Goal: Task Accomplishment & Management: Manage account settings

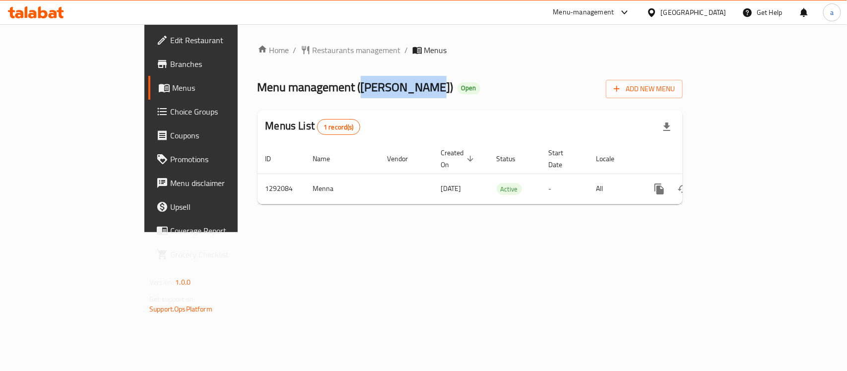
drag, startPoint x: 264, startPoint y: 92, endPoint x: 332, endPoint y: 97, distance: 67.7
click at [332, 97] on span "Menu management ( Aamras Thali )" at bounding box center [356, 87] width 196 height 22
copy span "Aamras Thali"
click at [170, 40] on span "Edit Restaurant" at bounding box center [224, 40] width 108 height 12
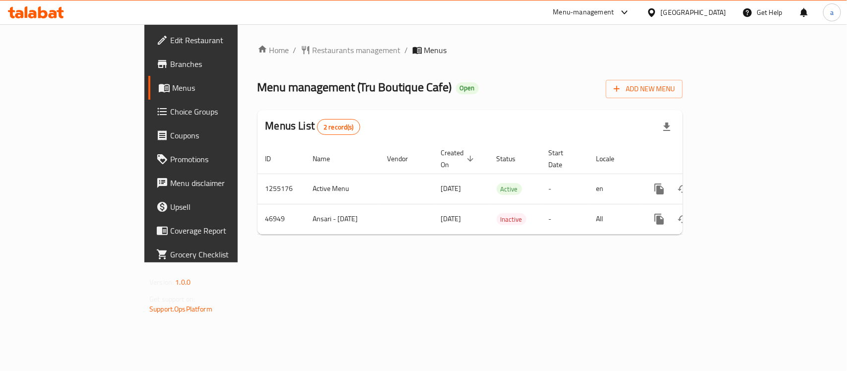
click at [170, 110] on span "Choice Groups" at bounding box center [224, 112] width 108 height 12
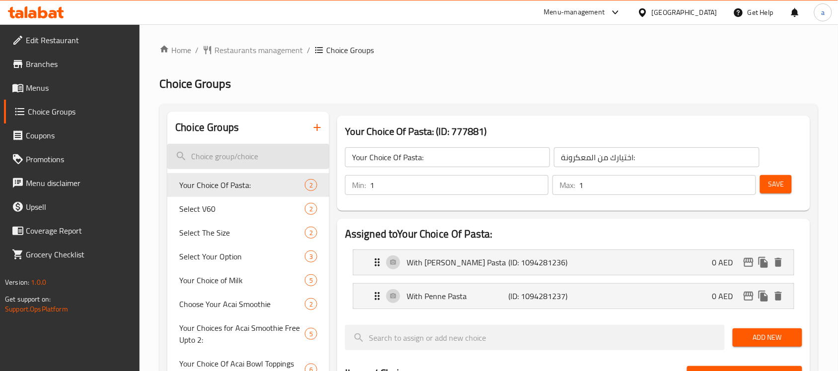
click at [219, 163] on input "search" at bounding box center [248, 156] width 162 height 25
paste input "Select the Flavour"
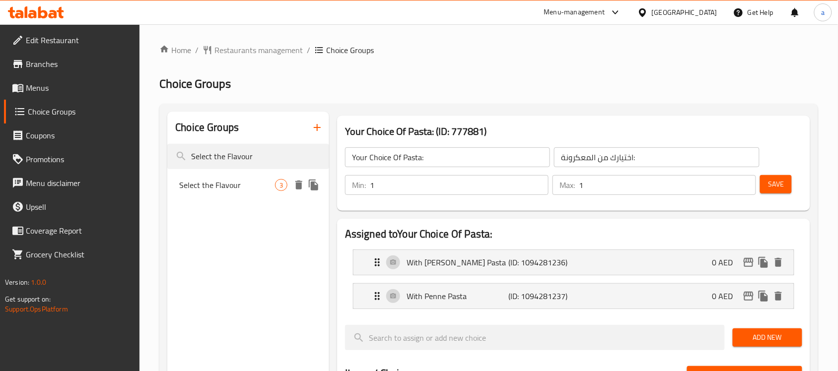
type input "Select the Flavour"
click at [224, 190] on span "Select the Flavour" at bounding box center [227, 185] width 96 height 12
type input "Select the Flavour"
type input "حدد النكهة"
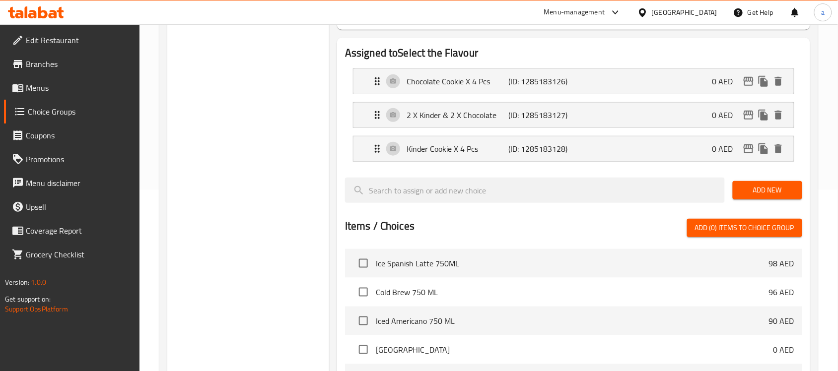
scroll to position [186, 0]
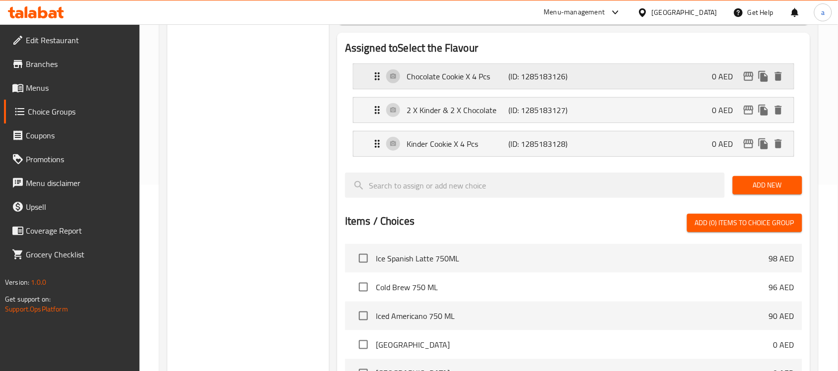
click at [453, 79] on p "Chocolate Cookie X 4 Pcs" at bounding box center [458, 76] width 102 height 12
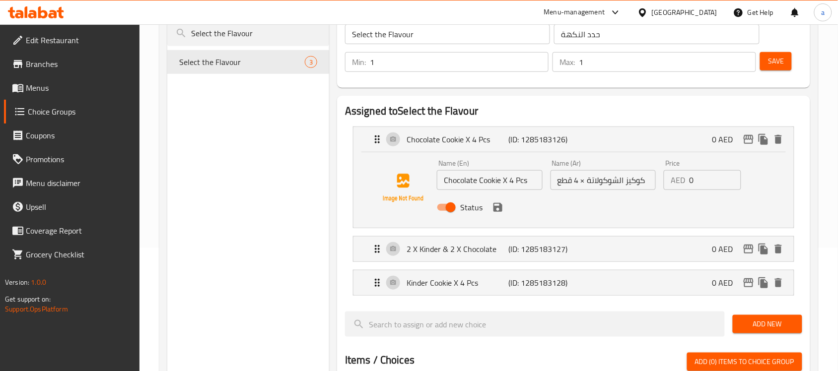
scroll to position [124, 0]
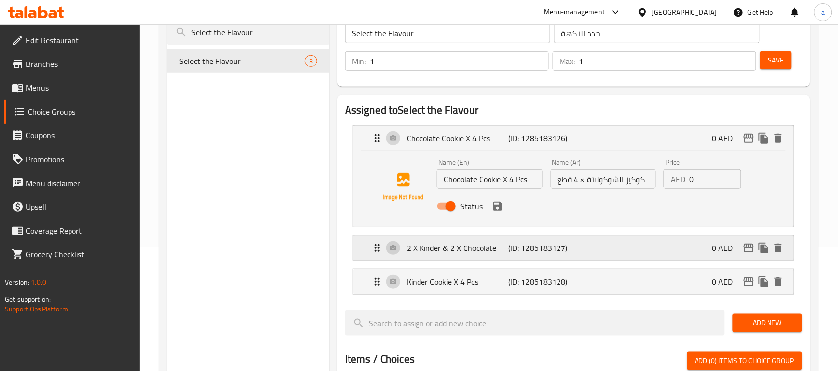
click at [423, 250] on p "2 X Kinder & 2 X Chocolate" at bounding box center [458, 248] width 102 height 12
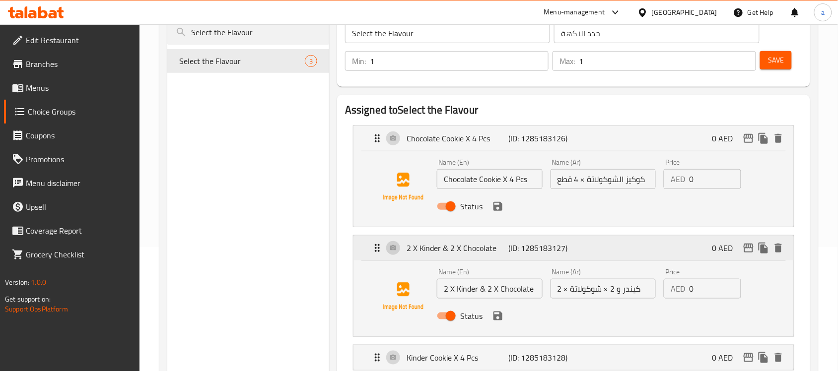
click at [428, 247] on p "2 X Kinder & 2 X Chocolate" at bounding box center [458, 248] width 102 height 12
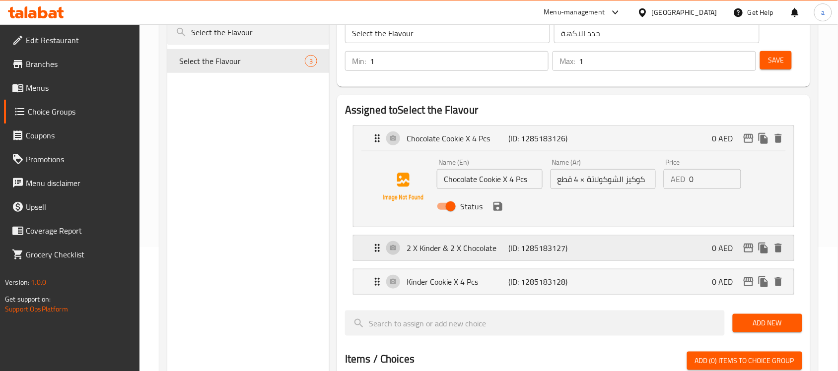
scroll to position [186, 0]
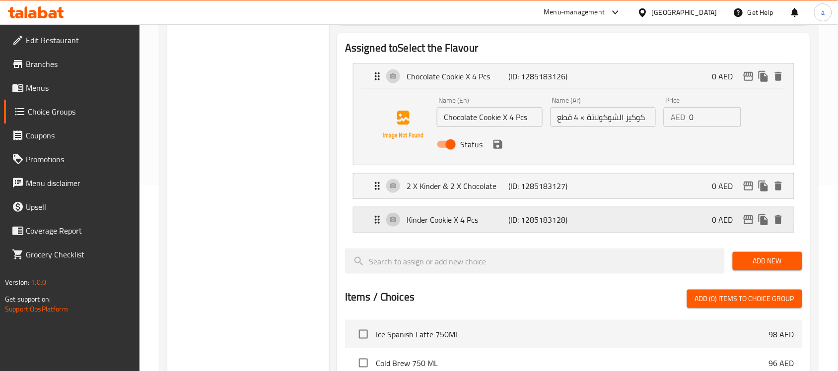
click at [426, 219] on p "Kinder Cookie X 4 Pcs" at bounding box center [458, 220] width 102 height 12
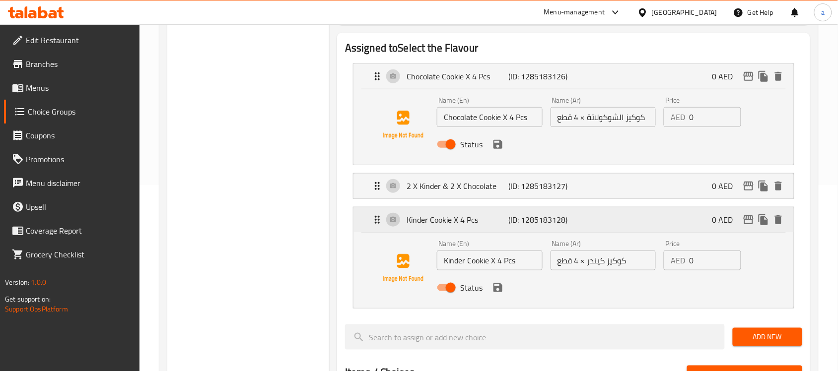
click at [426, 219] on p "Kinder Cookie X 4 Pcs" at bounding box center [458, 220] width 102 height 12
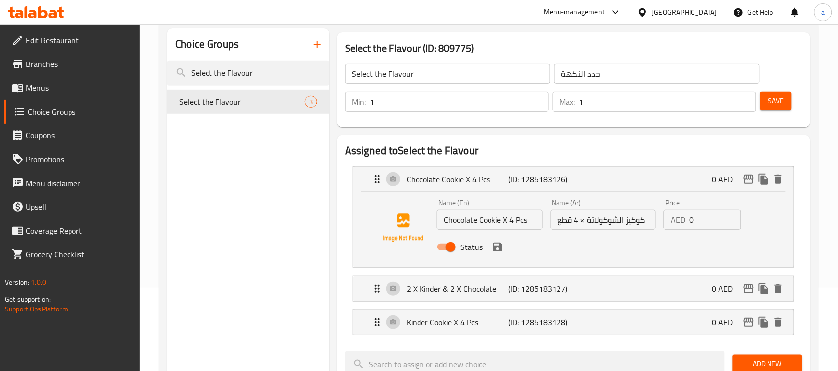
scroll to position [0, 0]
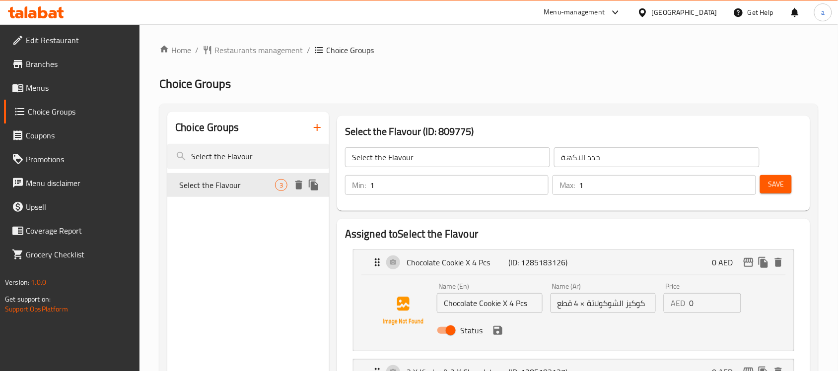
click at [255, 189] on span "Select the Flavour" at bounding box center [227, 185] width 96 height 12
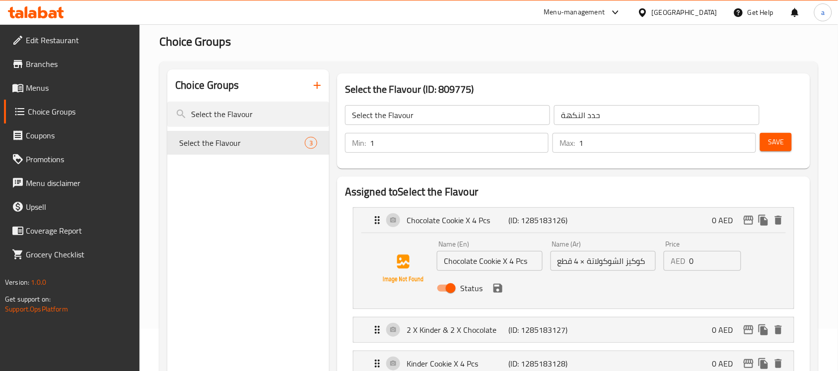
scroll to position [62, 0]
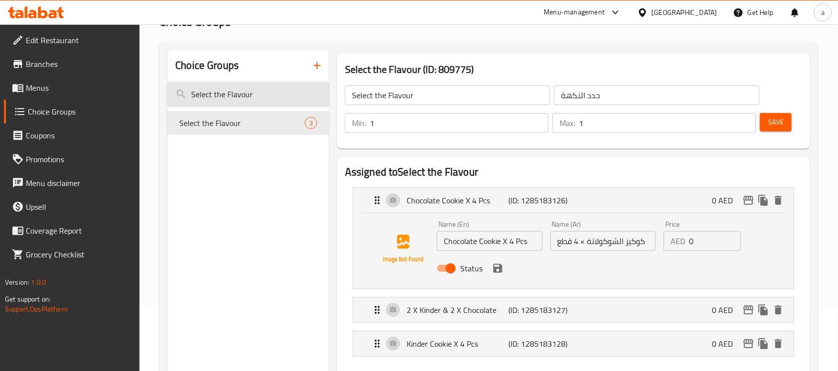
click at [204, 100] on input "Select the Flavour" at bounding box center [248, 94] width 162 height 25
paste input "Choose Sauce - 6 Mini French Toast"
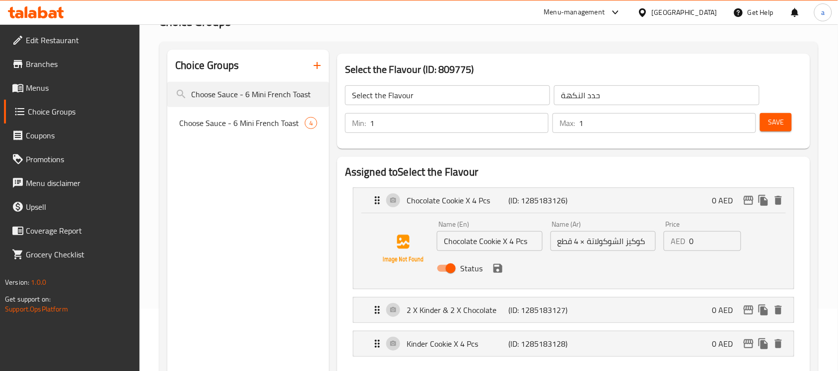
type input "Choose Sauce - 6 Mini French Toast"
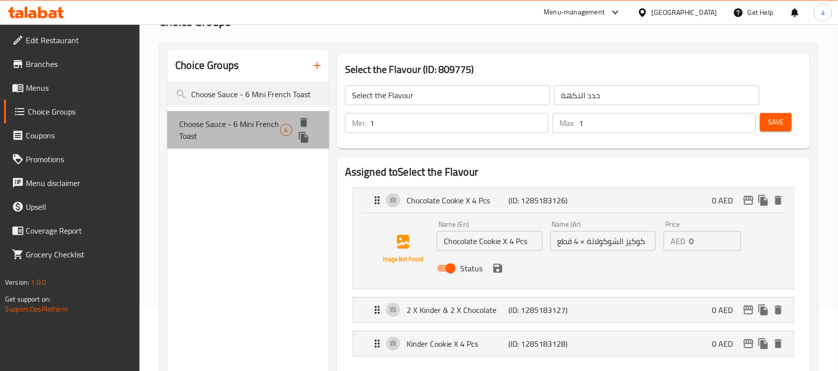
click at [231, 122] on span "Choose Sauce - 6 Mini French Toast" at bounding box center [229, 130] width 100 height 24
type input "Choose Sauce - 6 Mini French Toast"
type input "اختر الصلصة - 6 خبز محمص فرنسي ميني"
type input "2"
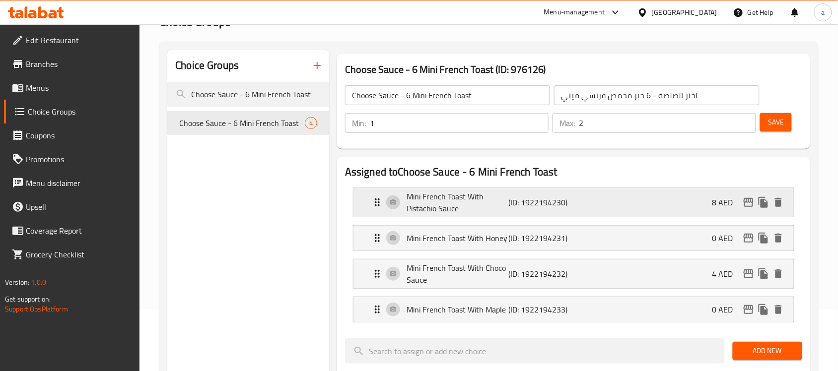
click at [442, 212] on p "Mini French Toast With Pistachio Sauce" at bounding box center [458, 203] width 102 height 24
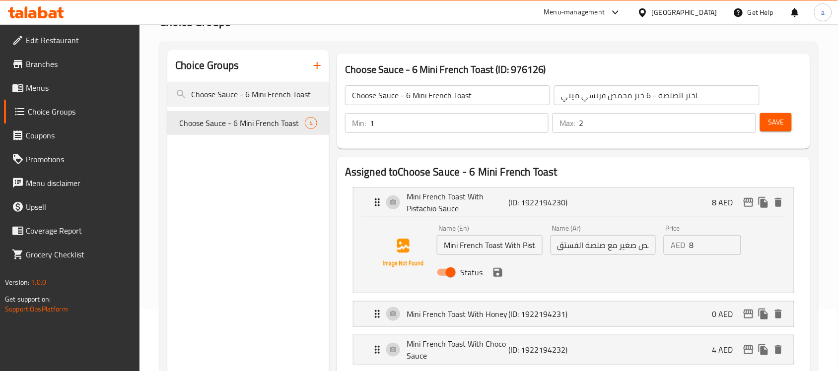
click at [584, 244] on input "خبز فرنسي محمص صغير مع صلصة الفستق" at bounding box center [604, 245] width 106 height 20
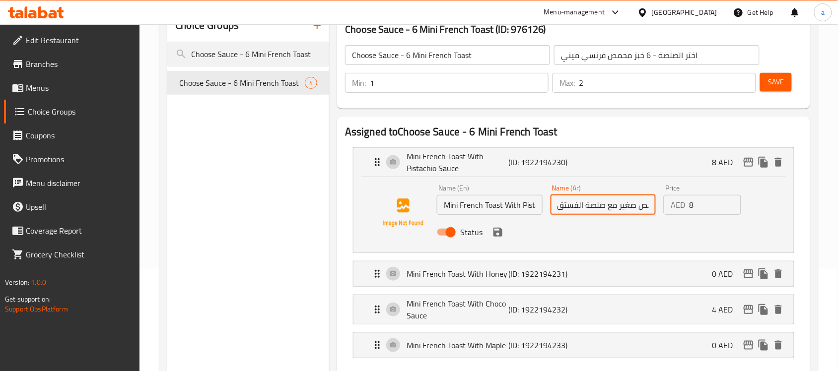
scroll to position [124, 0]
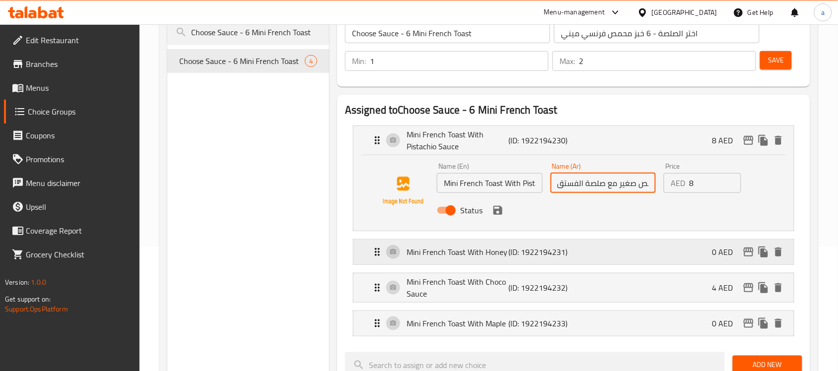
click at [516, 253] on p "(ID: 1922194231)" at bounding box center [542, 252] width 68 height 12
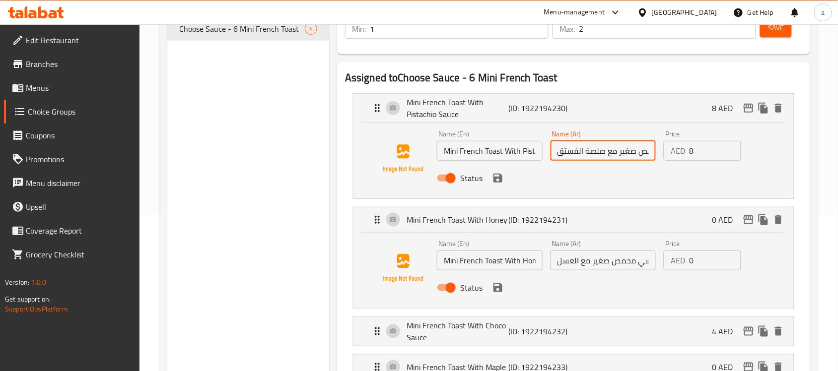
scroll to position [186, 0]
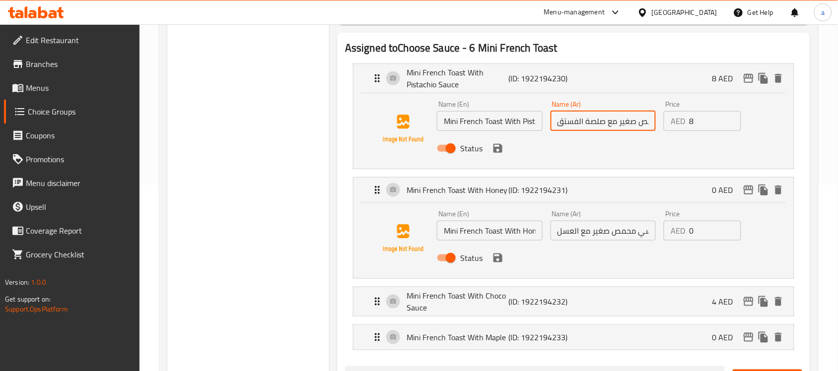
click at [612, 240] on input "خبز فرنسي محمص صغير مع العسل" at bounding box center [604, 231] width 106 height 20
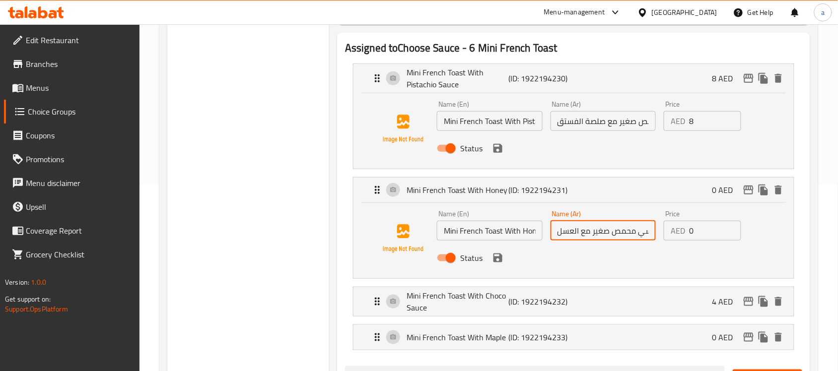
click at [612, 240] on input "خبز فرنسي محمص صغير مع العسل" at bounding box center [604, 231] width 106 height 20
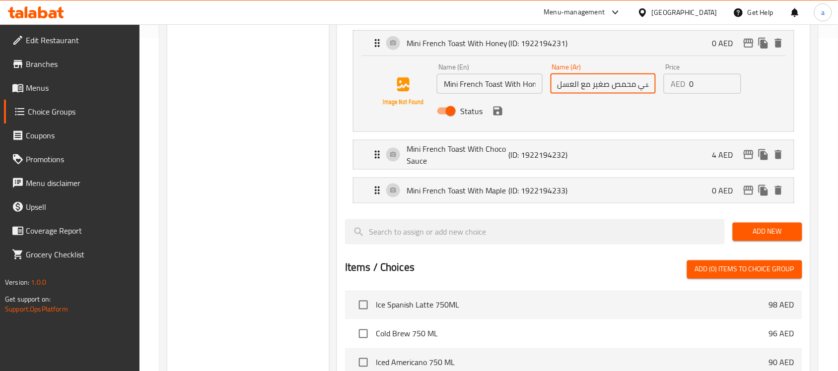
scroll to position [372, 0]
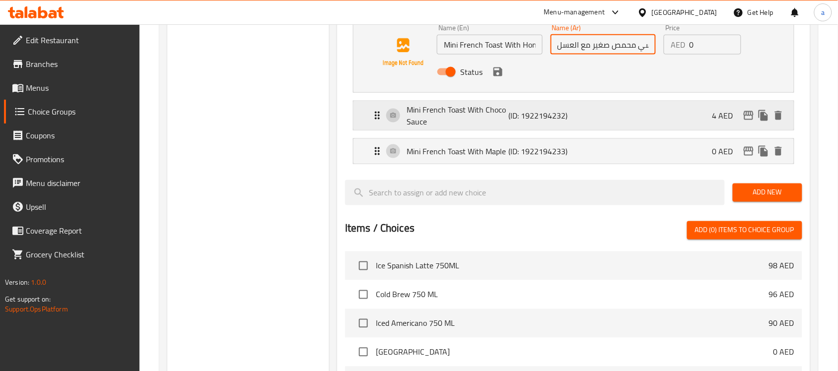
click at [524, 122] on p "(ID: 1922194232)" at bounding box center [542, 116] width 68 height 12
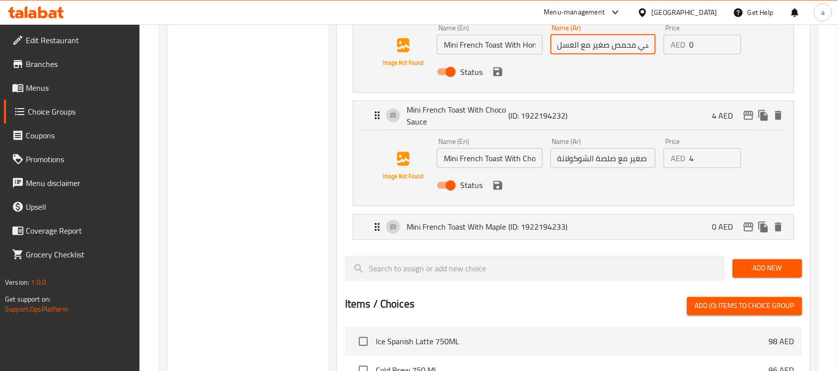
click at [601, 165] on input "خبز فرنسي محمص صغير مع صلصة الشوكولاتة" at bounding box center [604, 158] width 106 height 20
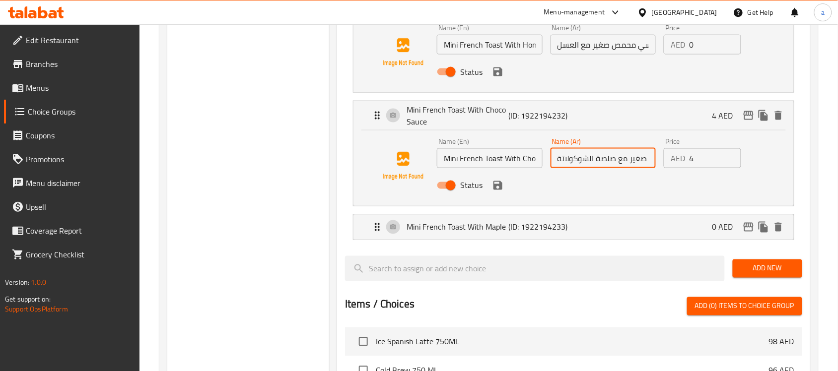
click at [601, 165] on input "خبز فرنسي محمص صغير مع صلصة الشوكولاتة" at bounding box center [604, 158] width 106 height 20
click at [598, 165] on input "خبز فرنسي محمص صغير مع صلصة الشوكولاتة" at bounding box center [604, 158] width 106 height 20
click at [580, 226] on div "Mini French Toast With Maple (ID: 1922194233) 0 AED" at bounding box center [576, 227] width 411 height 25
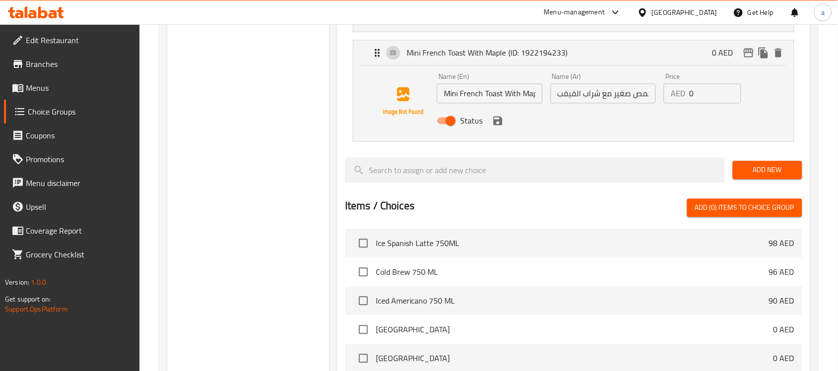
scroll to position [559, 0]
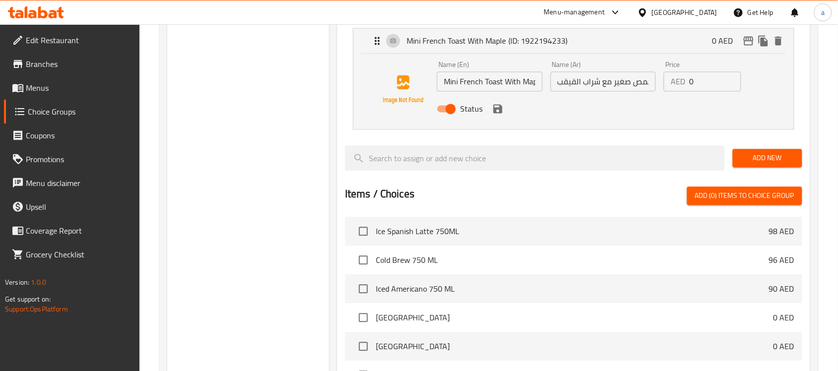
click at [597, 83] on input "خبز فرنسي محمص صغير مع شراب القيقب" at bounding box center [604, 82] width 106 height 20
click at [507, 85] on input "Mini French Toast With Maple" at bounding box center [490, 82] width 106 height 20
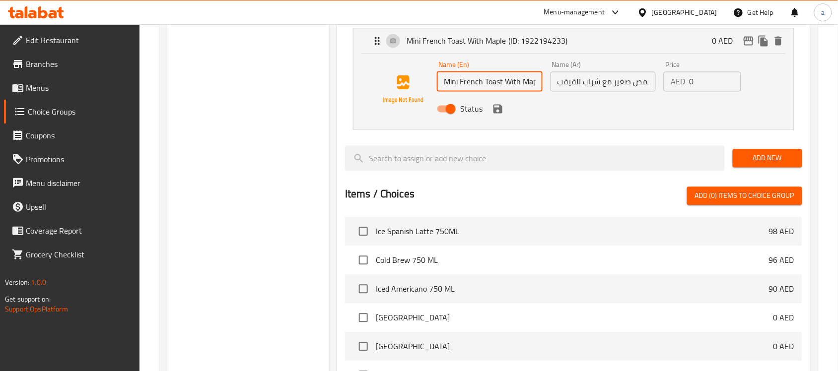
click at [507, 85] on input "Mini French Toast With Maple" at bounding box center [490, 82] width 106 height 20
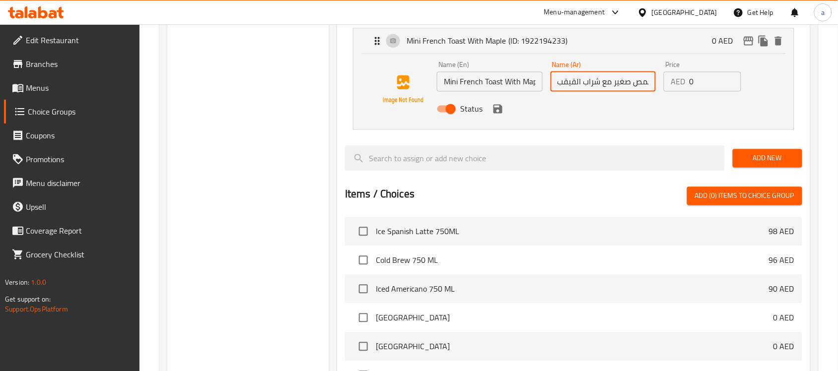
click at [624, 90] on input "خبز فرنسي محمص صغير مع شراب القيقب" at bounding box center [604, 82] width 106 height 20
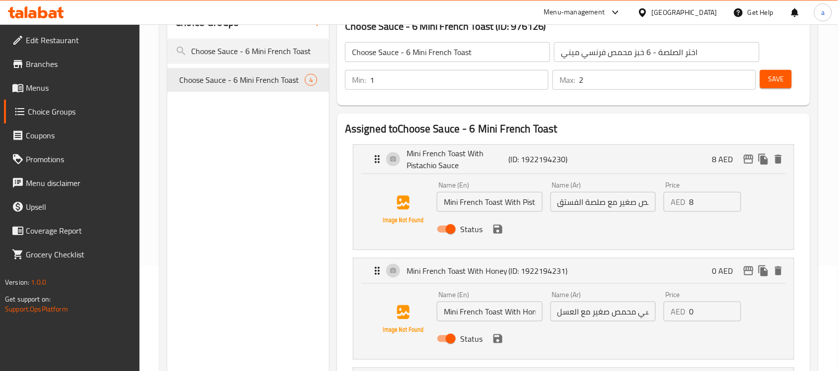
scroll to position [0, 0]
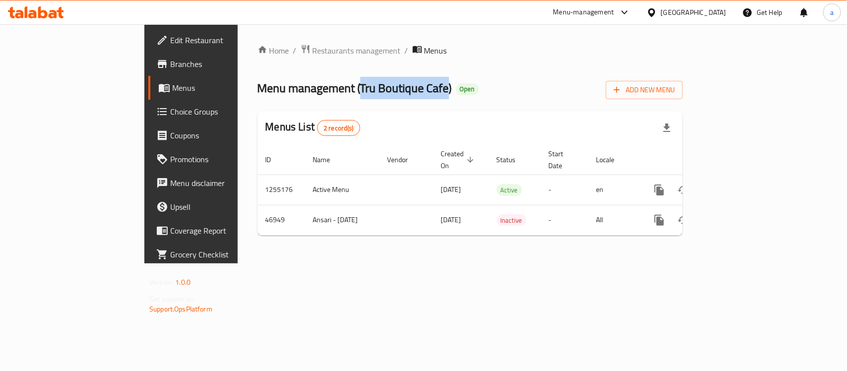
drag, startPoint x: 266, startPoint y: 87, endPoint x: 351, endPoint y: 92, distance: 85.6
click at [351, 92] on span "Menu management ( Tru Boutique Cafe )" at bounding box center [355, 88] width 195 height 22
copy span "Tru Boutique Cafe"
click at [289, 65] on div "Home / Restaurants management / Menus Menu management ( Tru Boutique Cafe ) Ope…" at bounding box center [470, 144] width 425 height 200
click at [313, 51] on span "Restaurants management" at bounding box center [357, 51] width 88 height 12
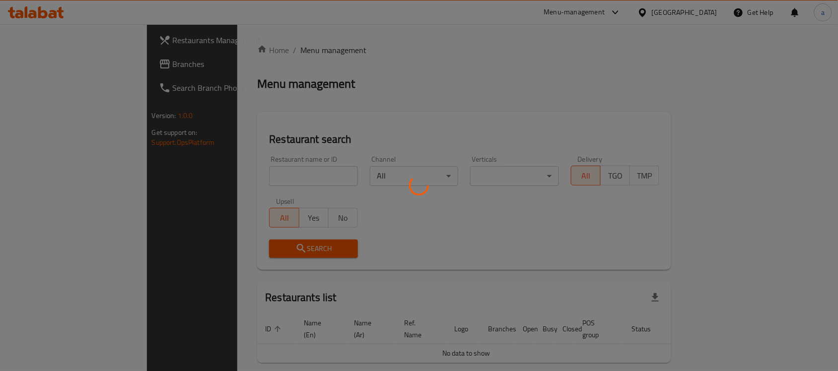
click at [63, 70] on div at bounding box center [419, 185] width 838 height 371
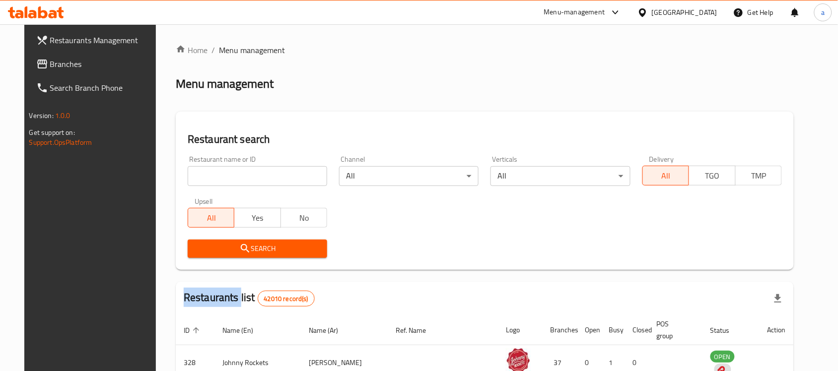
click at [63, 70] on div "Restaurants Management Branches Search Branch Phone Version: 1.0.0 Get support …" at bounding box center [418, 349] width 789 height 651
click at [63, 70] on span "Branches" at bounding box center [103, 64] width 106 height 12
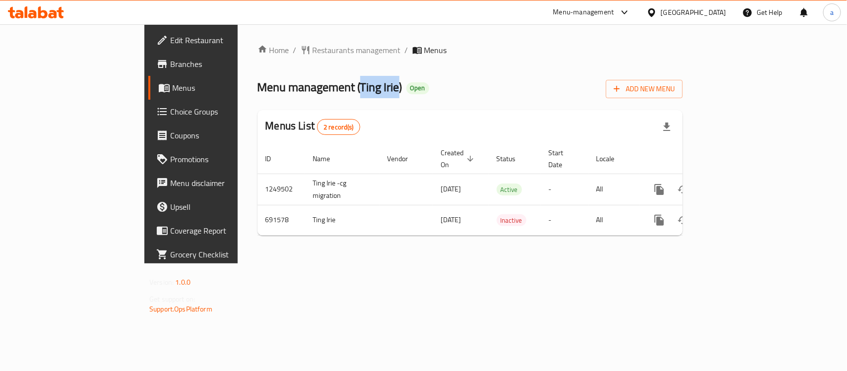
drag, startPoint x: 267, startPoint y: 87, endPoint x: 304, endPoint y: 92, distance: 38.1
click at [304, 92] on span "Menu management ( [PERSON_NAME] )" at bounding box center [330, 87] width 145 height 22
copy span "Ting Irie"
click at [170, 36] on span "Edit Restaurant" at bounding box center [224, 40] width 108 height 12
click at [238, 26] on div "Home / Restaurants management / Menus Menu management ( World wok ) Open Add Ne…" at bounding box center [470, 143] width 465 height 238
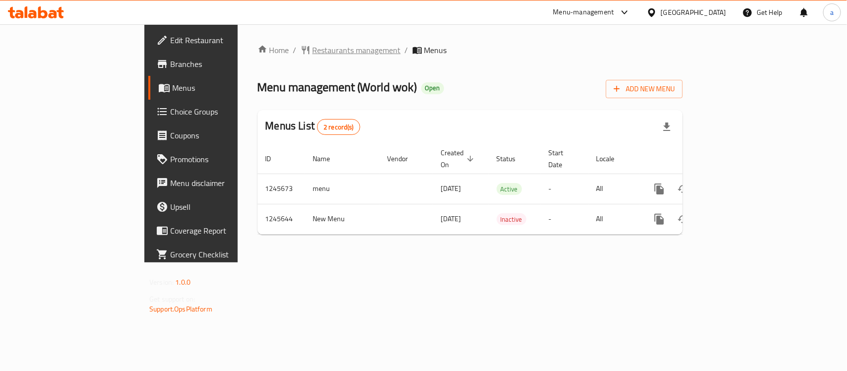
click at [313, 48] on span "Restaurants management" at bounding box center [357, 50] width 88 height 12
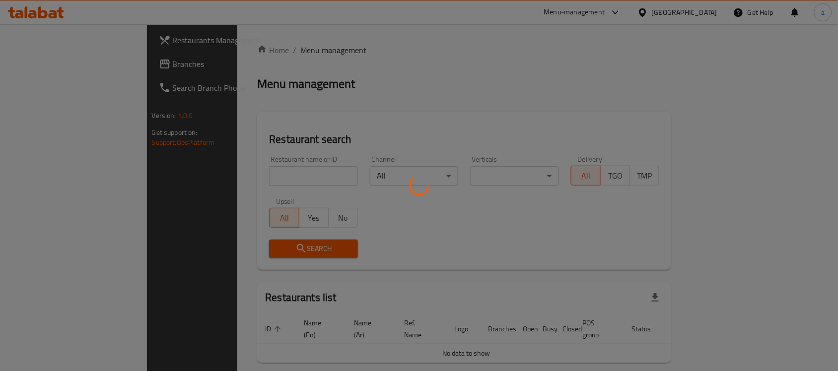
click at [70, 75] on div at bounding box center [419, 185] width 838 height 371
click at [81, 57] on div at bounding box center [419, 185] width 838 height 371
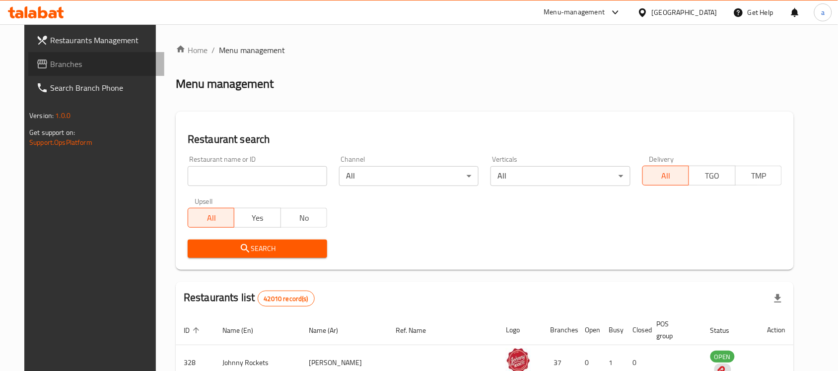
click at [69, 72] on link "Branches" at bounding box center [96, 64] width 136 height 24
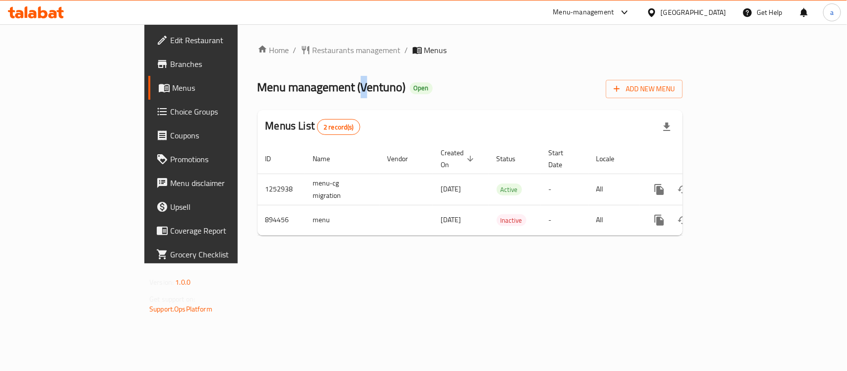
drag, startPoint x: 268, startPoint y: 75, endPoint x: 274, endPoint y: 78, distance: 6.7
click at [274, 78] on span "Menu management ( Ventuno )" at bounding box center [332, 87] width 148 height 22
click at [313, 49] on span "Restaurants management" at bounding box center [357, 50] width 88 height 12
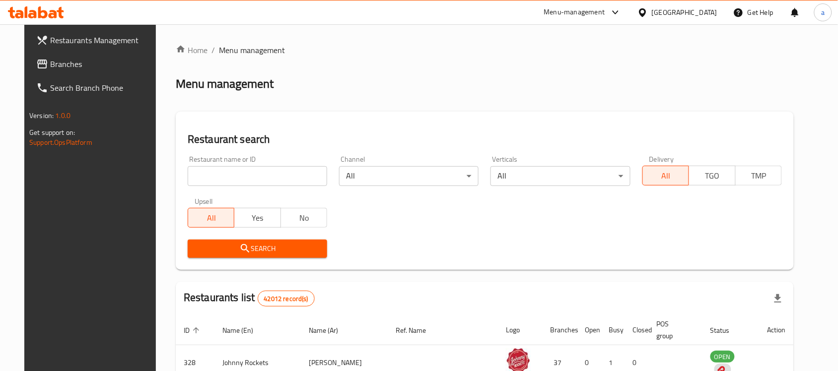
click at [45, 69] on div at bounding box center [419, 185] width 838 height 371
click at [50, 69] on span "Branches" at bounding box center [103, 64] width 106 height 12
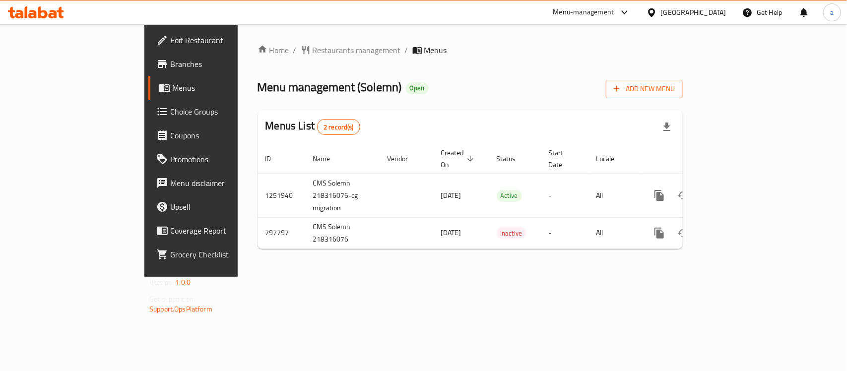
click at [288, 95] on span "Menu management ( Solemn )" at bounding box center [330, 87] width 144 height 22
copy span "Solemn"
click at [170, 44] on span "Edit Restaurant" at bounding box center [224, 40] width 108 height 12
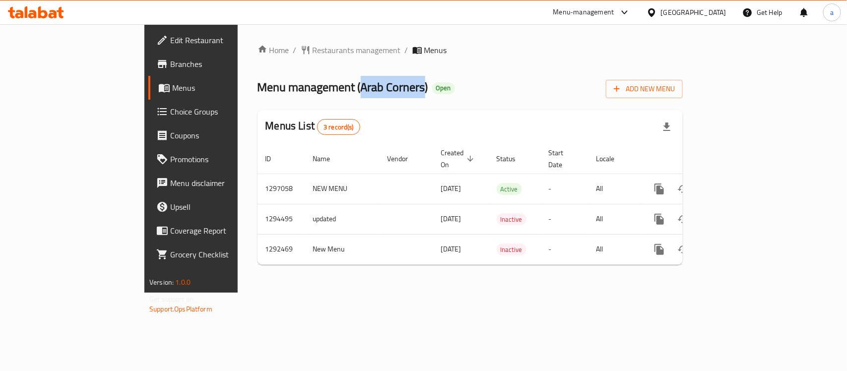
drag, startPoint x: 267, startPoint y: 83, endPoint x: 329, endPoint y: 90, distance: 61.9
click at [329, 90] on span "Menu management ( Arab Corners )" at bounding box center [343, 87] width 171 height 22
copy span "Arab Corners"
click at [170, 43] on span "Edit Restaurant" at bounding box center [224, 40] width 108 height 12
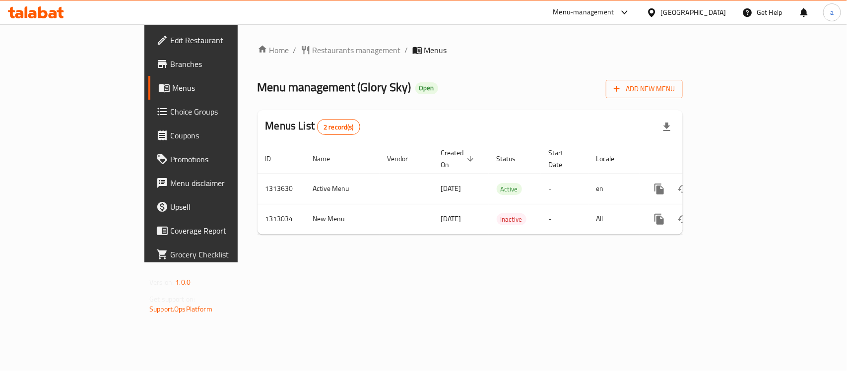
click at [170, 41] on span "Edit Restaurant" at bounding box center [224, 40] width 108 height 12
